Goal: Task Accomplishment & Management: Use online tool/utility

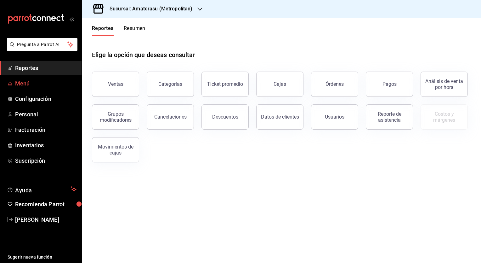
click at [16, 80] on span "Menú" at bounding box center [45, 83] width 61 height 9
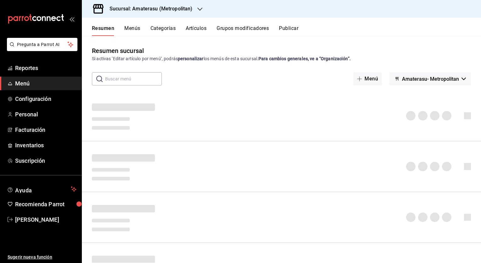
click at [196, 28] on button "Artículos" at bounding box center [196, 30] width 21 height 11
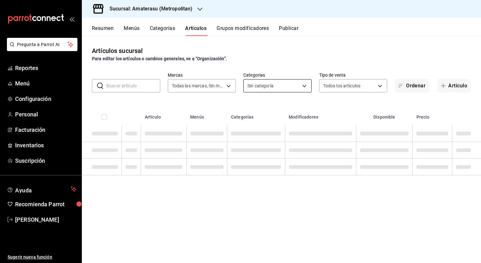
type input "e4cd7fcb-d45b-43ae-a99f-ad4ccfcd9032,f3afaab8-8c3d-4e49-a299-af9bdf6027b2"
click at [306, 87] on body "Pregunta a Parrot AI Reportes Menú Configuración Personal Facturación Inventari…" at bounding box center [240, 131] width 481 height 263
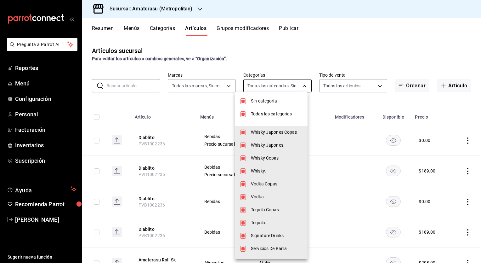
type input "087d9878-8a04-48ff-ab24-0b3ef0fdf69f,f9a59ea1-282a-4f27-8dee-44d2a5bc8fe2,3473a…"
click at [258, 101] on span "Sin categoría" at bounding box center [277, 101] width 52 height 7
checkbox input "false"
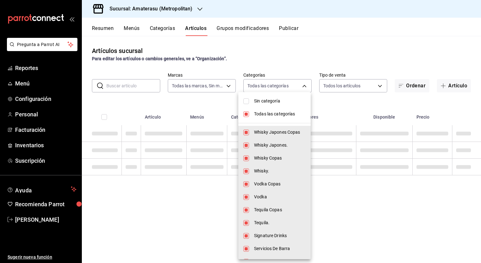
click at [266, 113] on span "Todas las categorías" at bounding box center [280, 114] width 52 height 7
checkbox input "false"
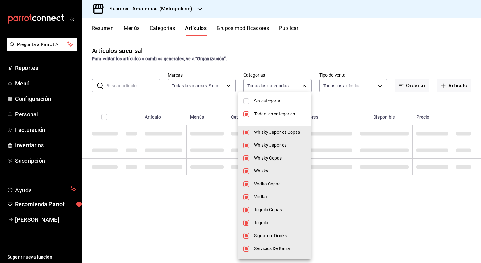
checkbox input "false"
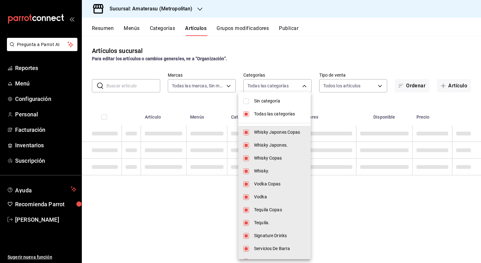
checkbox input "false"
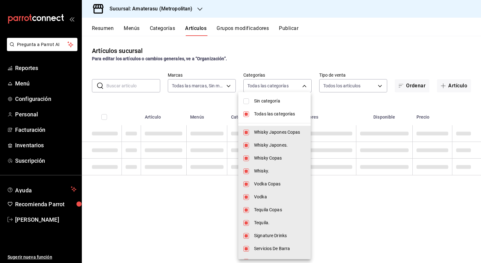
checkbox input "false"
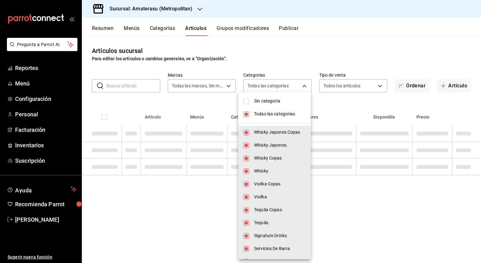
checkbox input "false"
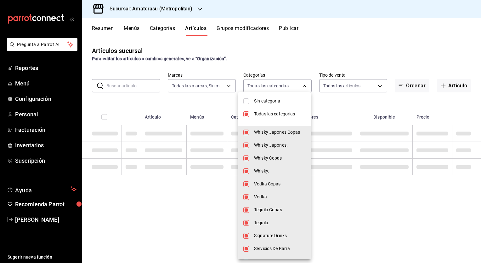
checkbox input "false"
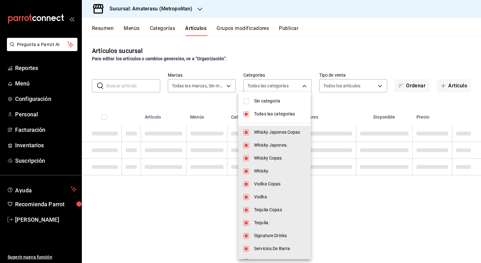
checkbox input "false"
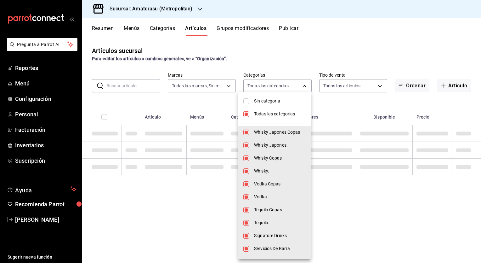
checkbox input "false"
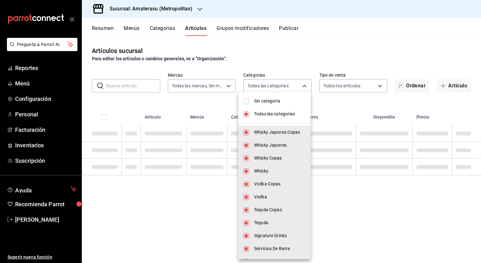
checkbox input "false"
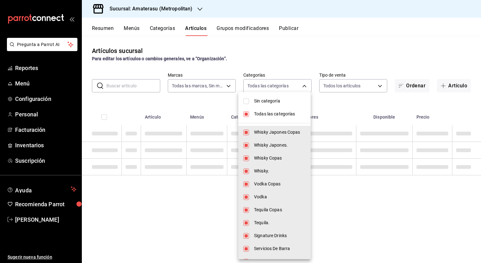
checkbox input "false"
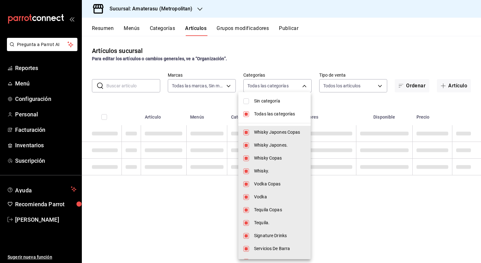
checkbox input "false"
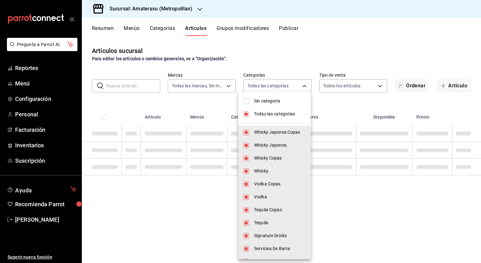
checkbox input "false"
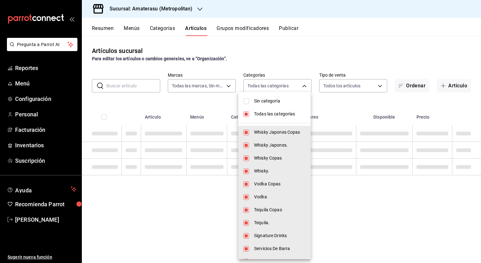
checkbox input "false"
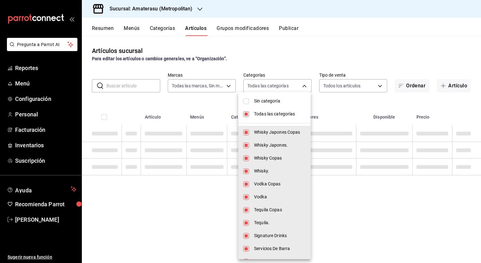
checkbox input "false"
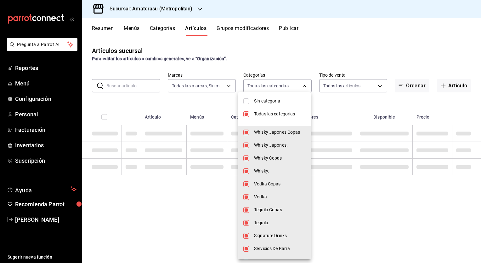
checkbox input "false"
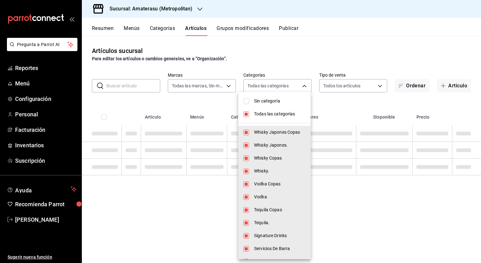
checkbox input "false"
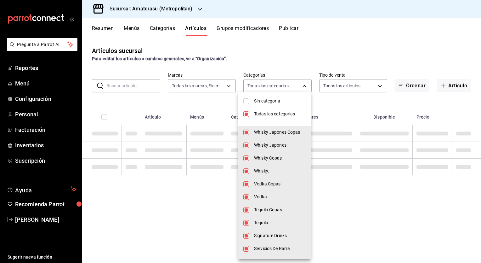
checkbox input "false"
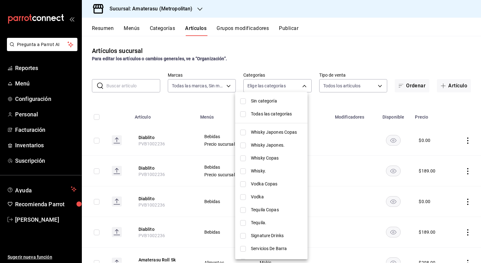
drag, startPoint x: 315, startPoint y: 111, endPoint x: 309, endPoint y: 226, distance: 114.2
click at [309, 226] on div "Sin categoría Todas las categorías Whisky Japones Copas Whisky Japones. Whisky …" at bounding box center [240, 131] width 481 height 263
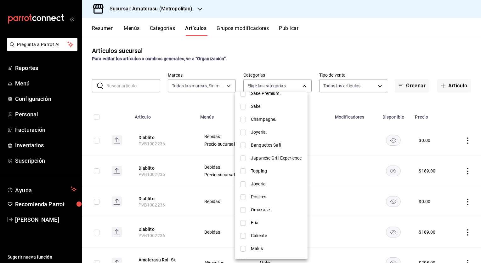
scroll to position [515, 0]
click at [258, 183] on span "Joyería" at bounding box center [277, 185] width 52 height 7
type input "1aa0f1c7-c626-44ce-a99f-af93e6d1e076"
checkbox input "true"
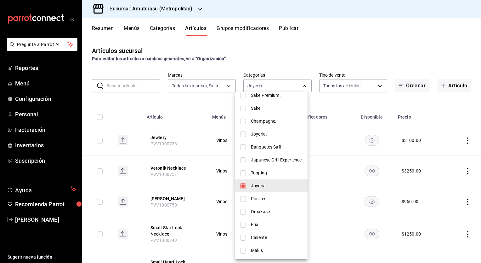
click at [195, 105] on div at bounding box center [240, 131] width 481 height 263
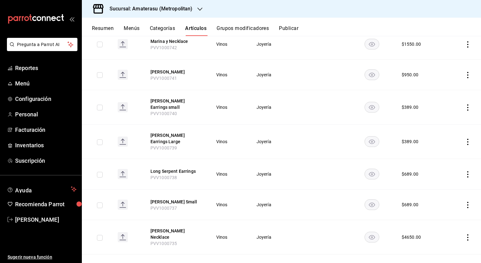
scroll to position [437, 0]
click at [252, 202] on td "Joyería" at bounding box center [272, 205] width 46 height 31
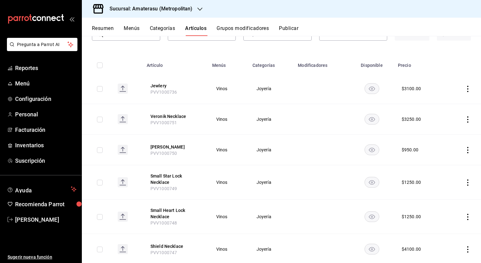
scroll to position [0, 0]
